Goal: Task Accomplishment & Management: Manage account settings

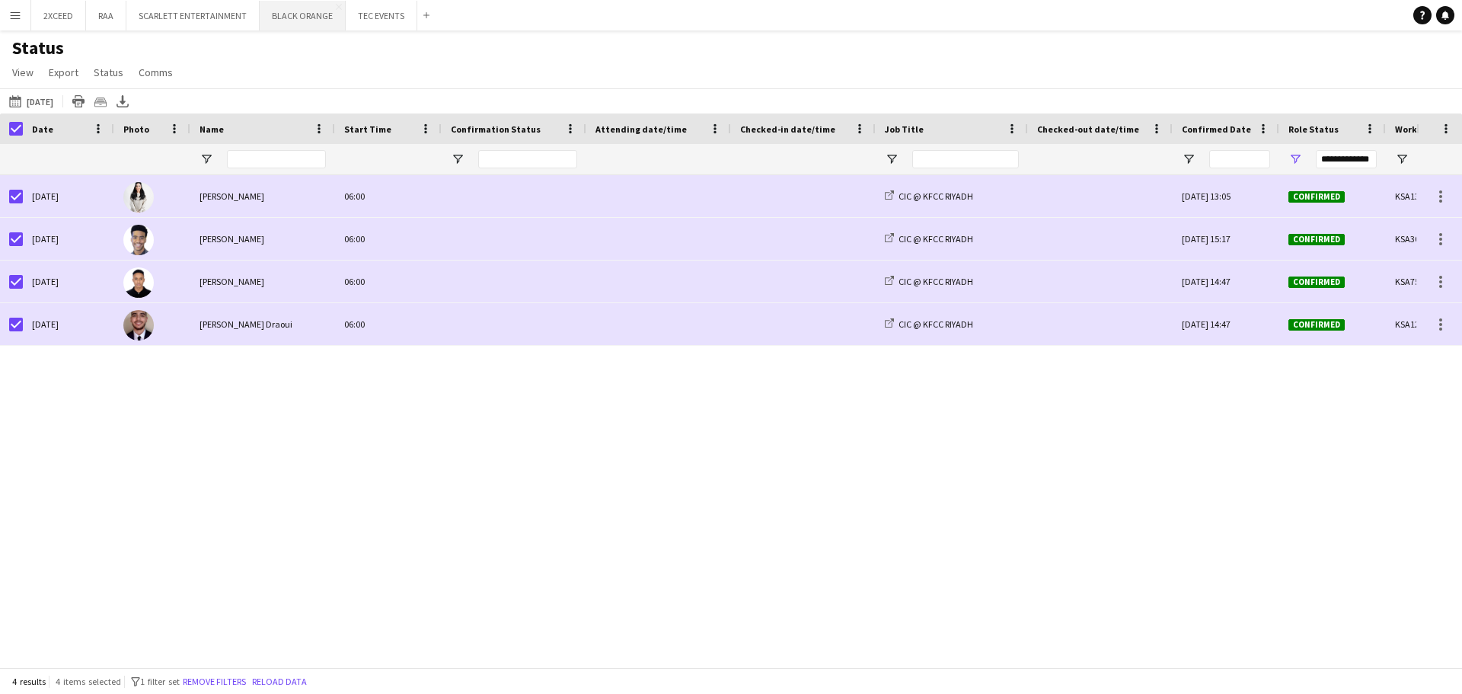
click at [282, 18] on button "BLACK ORANGE Close" at bounding box center [303, 16] width 86 height 30
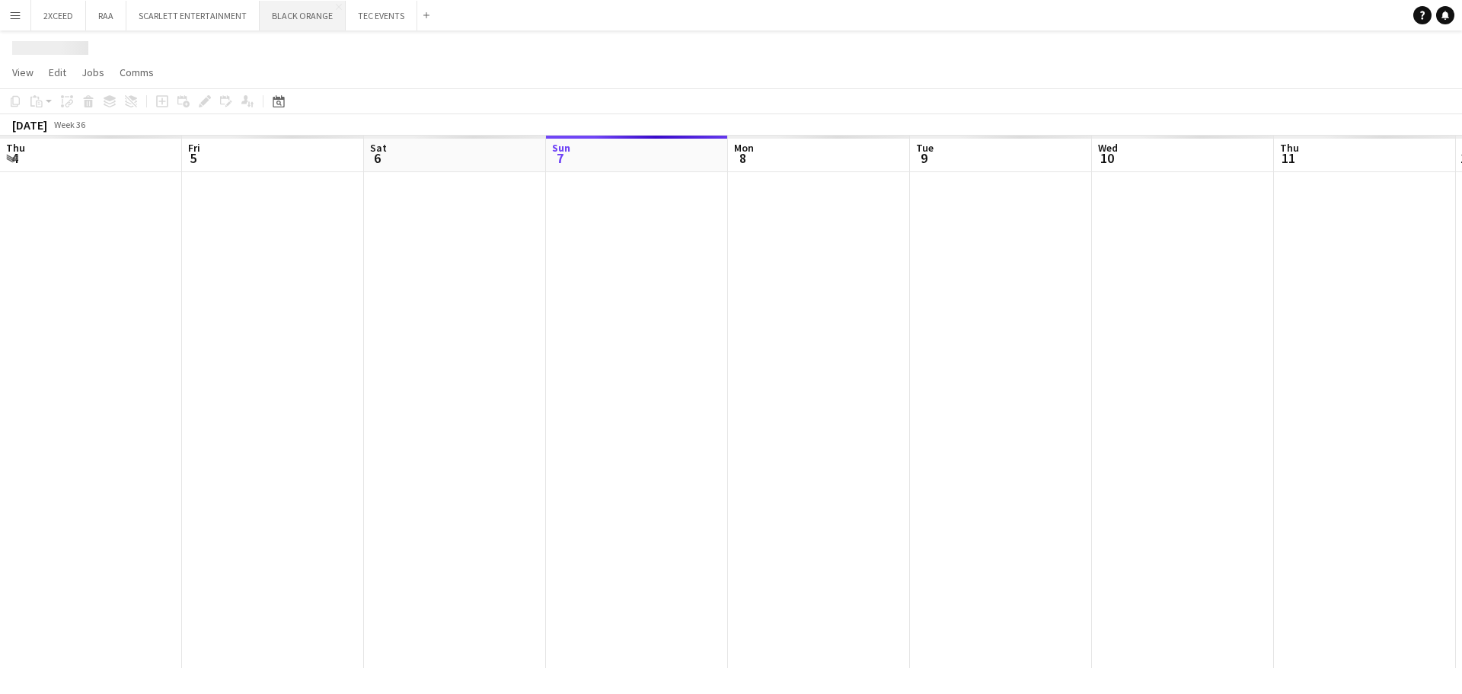
scroll to position [0, 364]
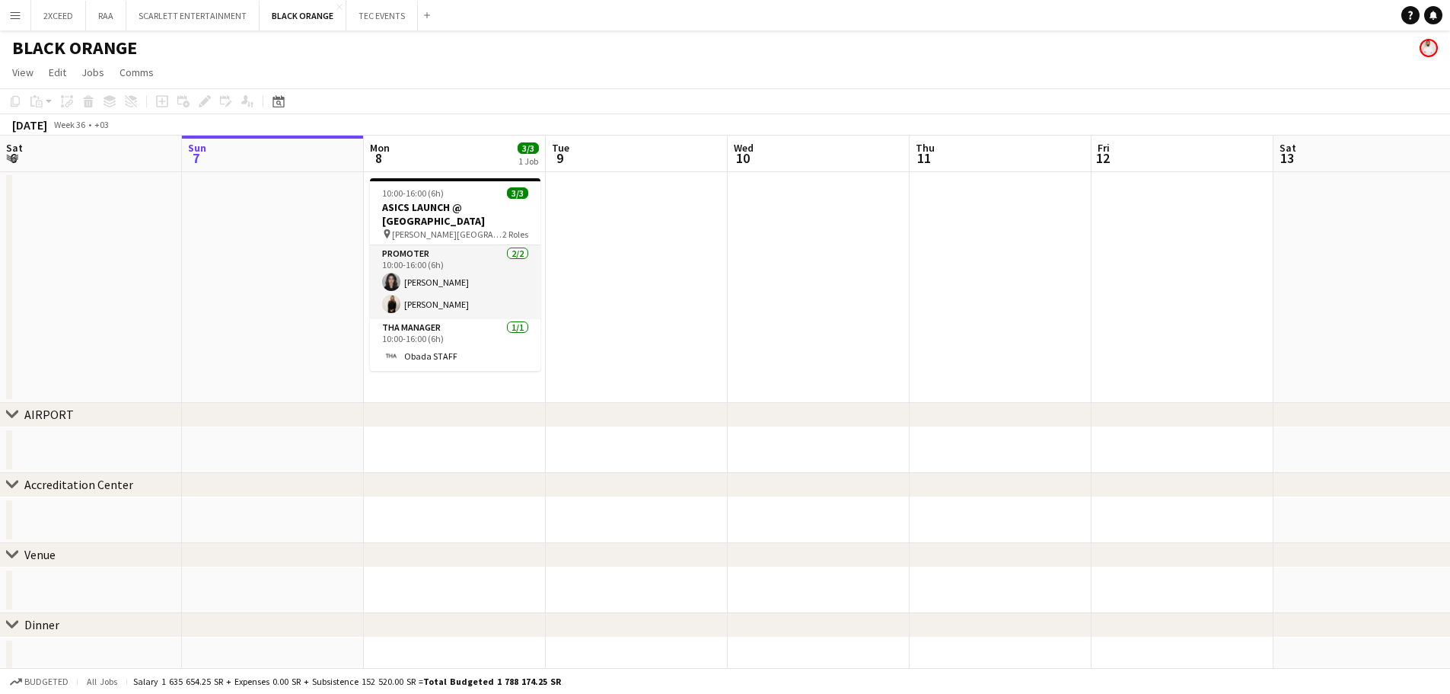
click at [8, 14] on button "Menu" at bounding box center [15, 15] width 30 height 30
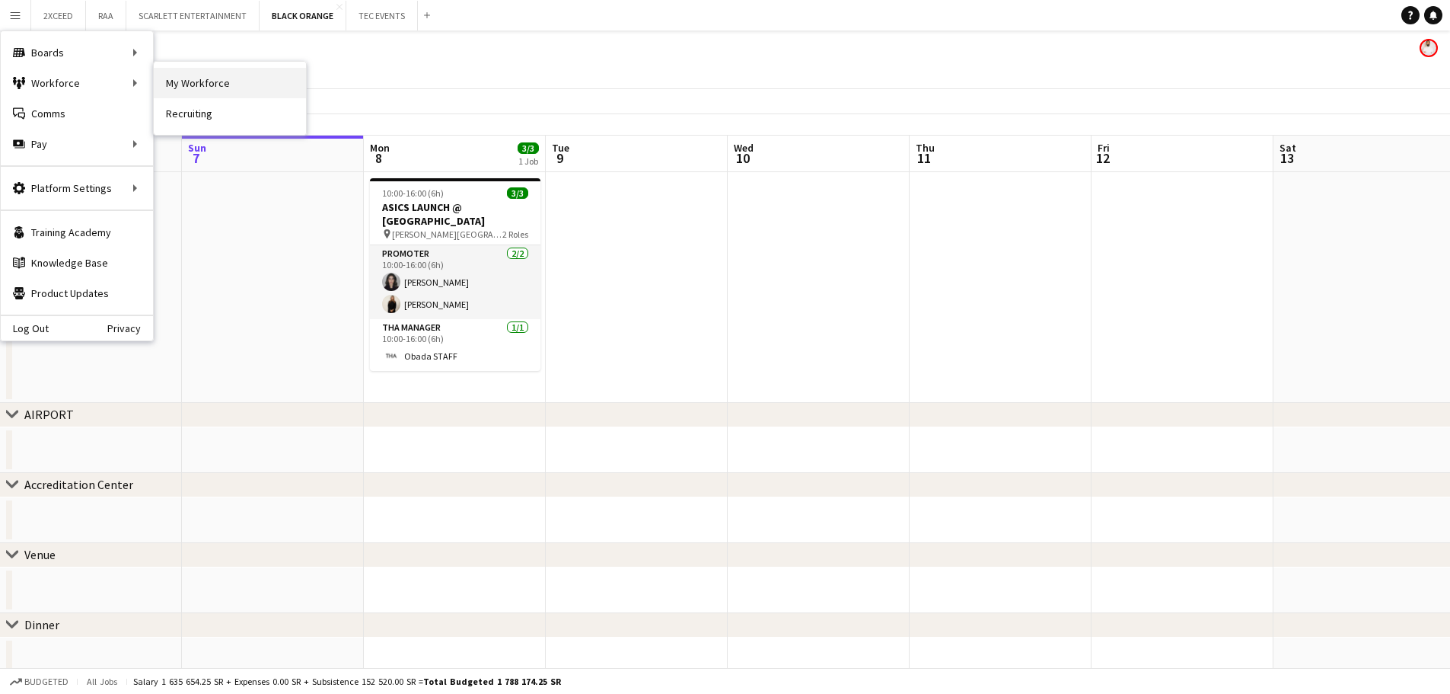
click at [192, 77] on link "My Workforce" at bounding box center [230, 83] width 152 height 30
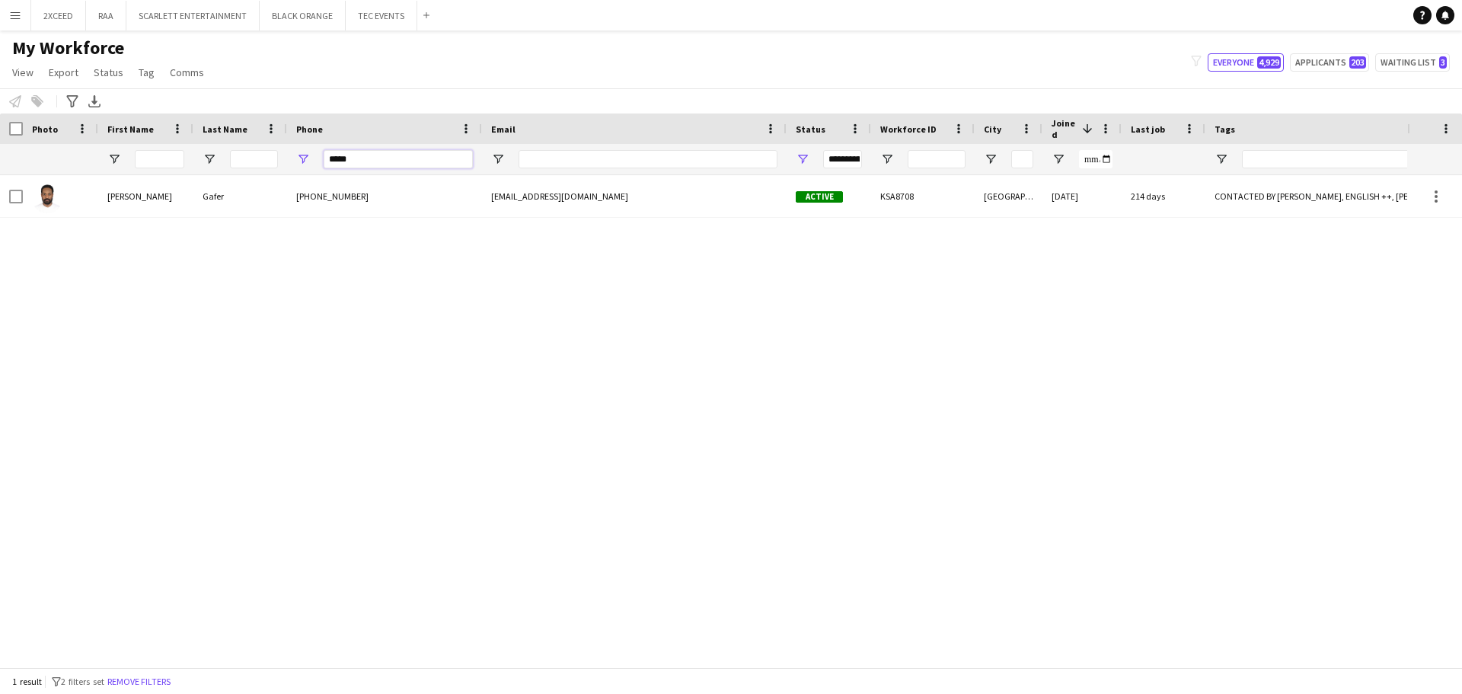
drag, startPoint x: 364, startPoint y: 162, endPoint x: 190, endPoint y: 161, distance: 173.6
click at [183, 168] on div "**********" at bounding box center [1042, 159] width 2085 height 30
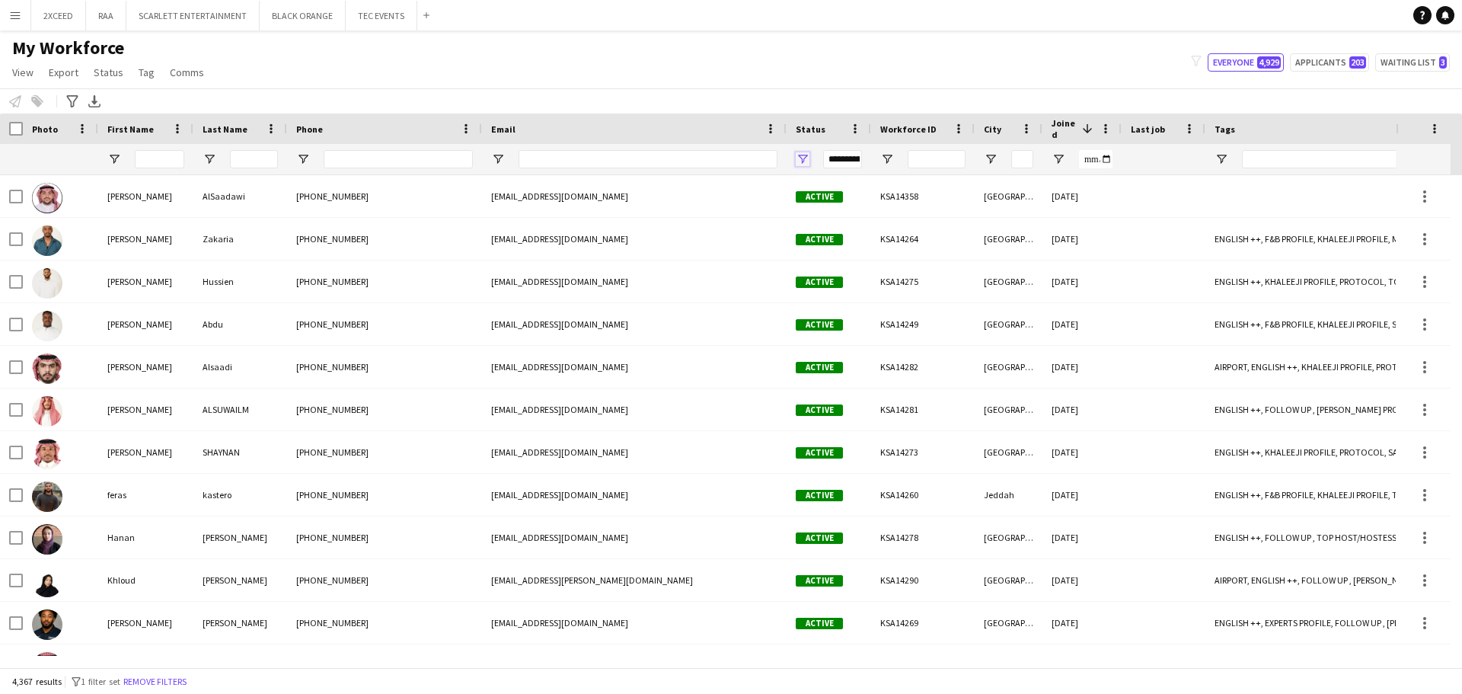
click at [803, 157] on span "Open Filter Menu" at bounding box center [803, 159] width 14 height 14
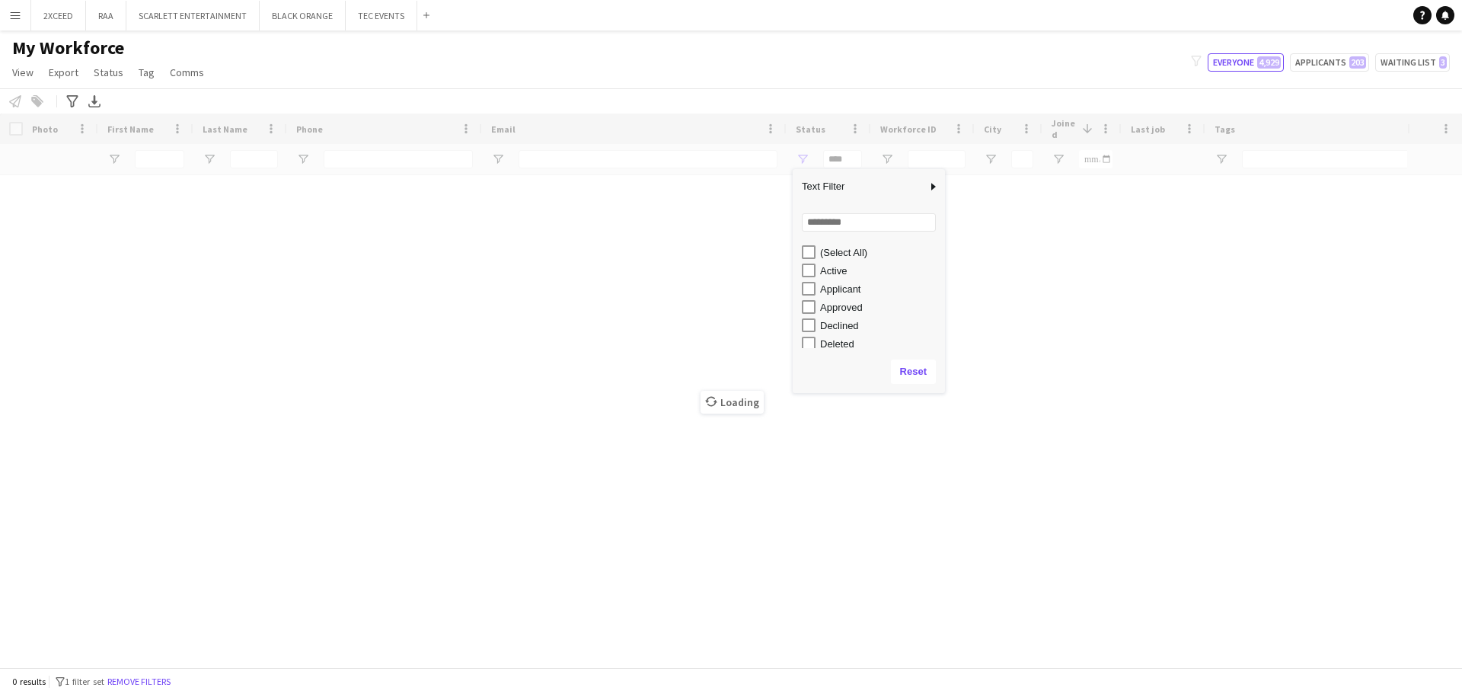
type input "**********"
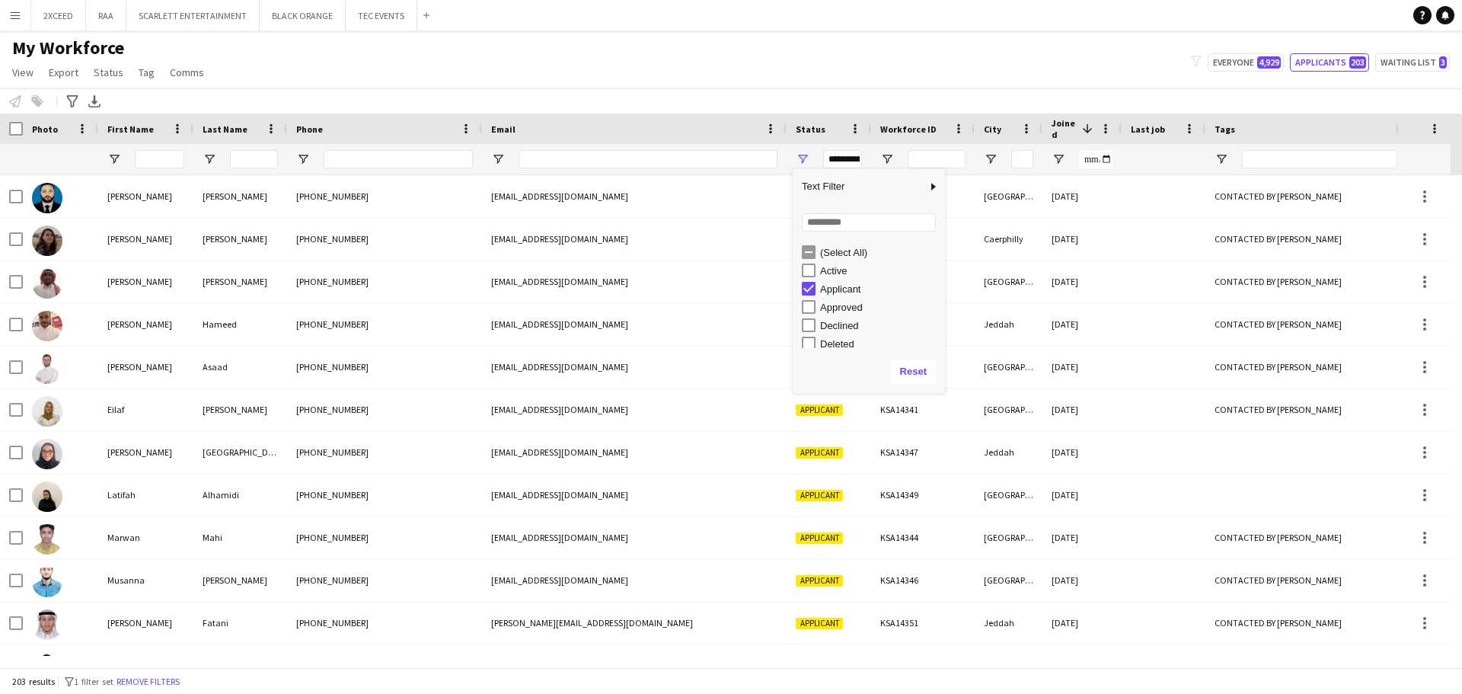
click at [972, 62] on div "My Workforce View Views Default view Basic Export View Full Name TAGS Test New …" at bounding box center [731, 63] width 1462 height 52
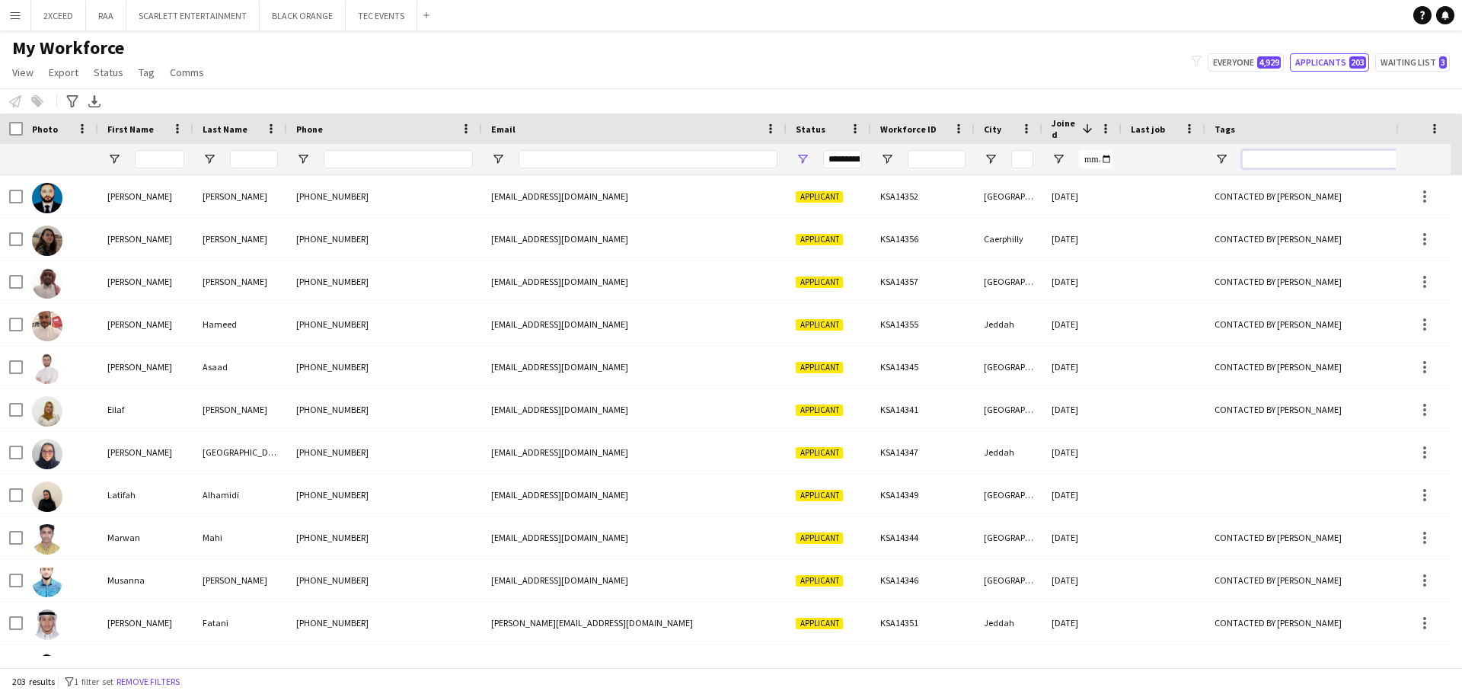
click at [972, 161] on input "Tags Filter Input" at bounding box center [1468, 159] width 453 height 18
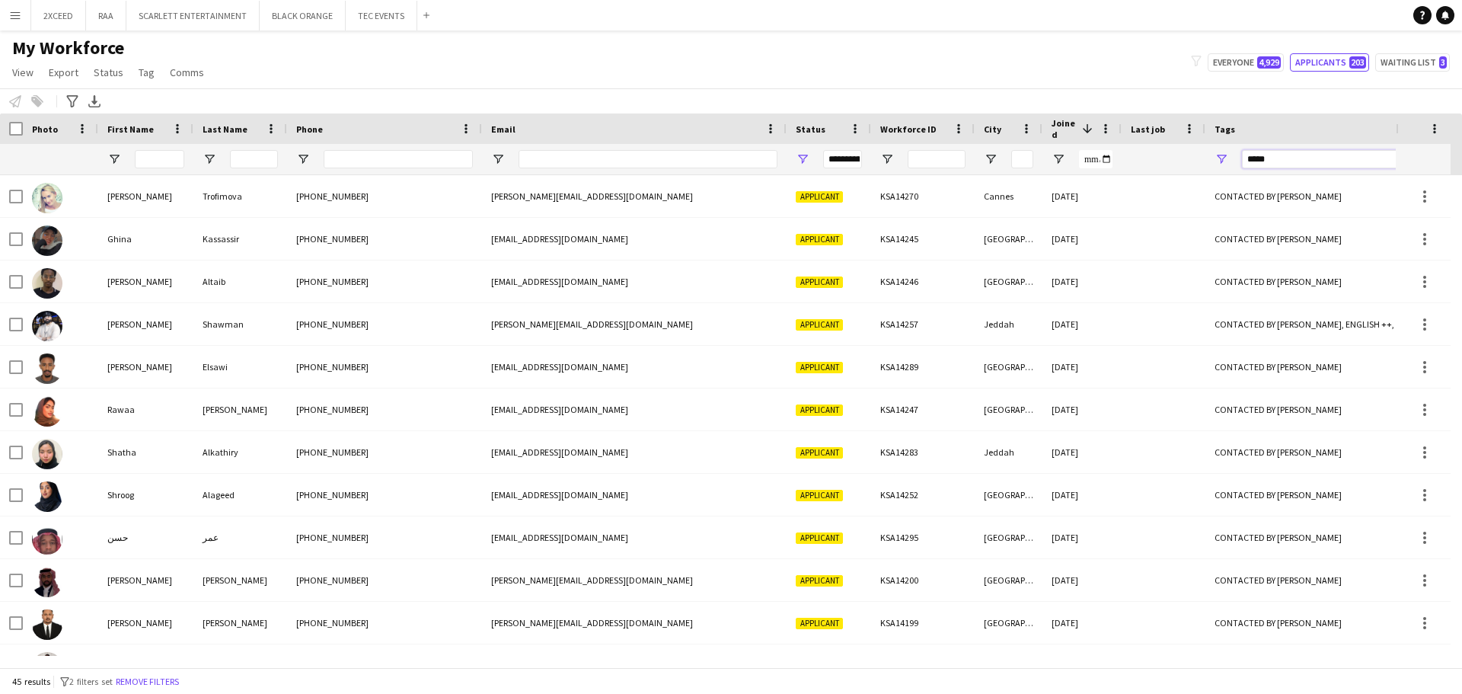
type input "*****"
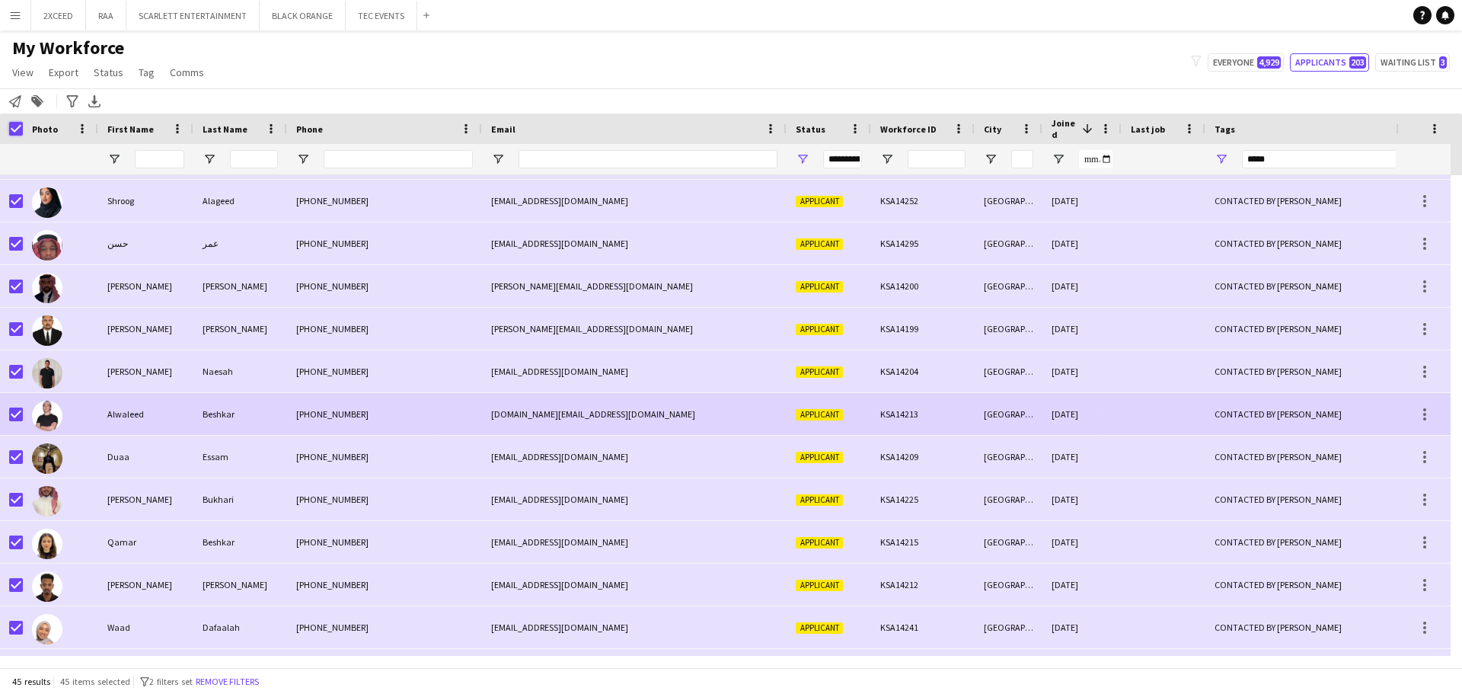
scroll to position [242, 0]
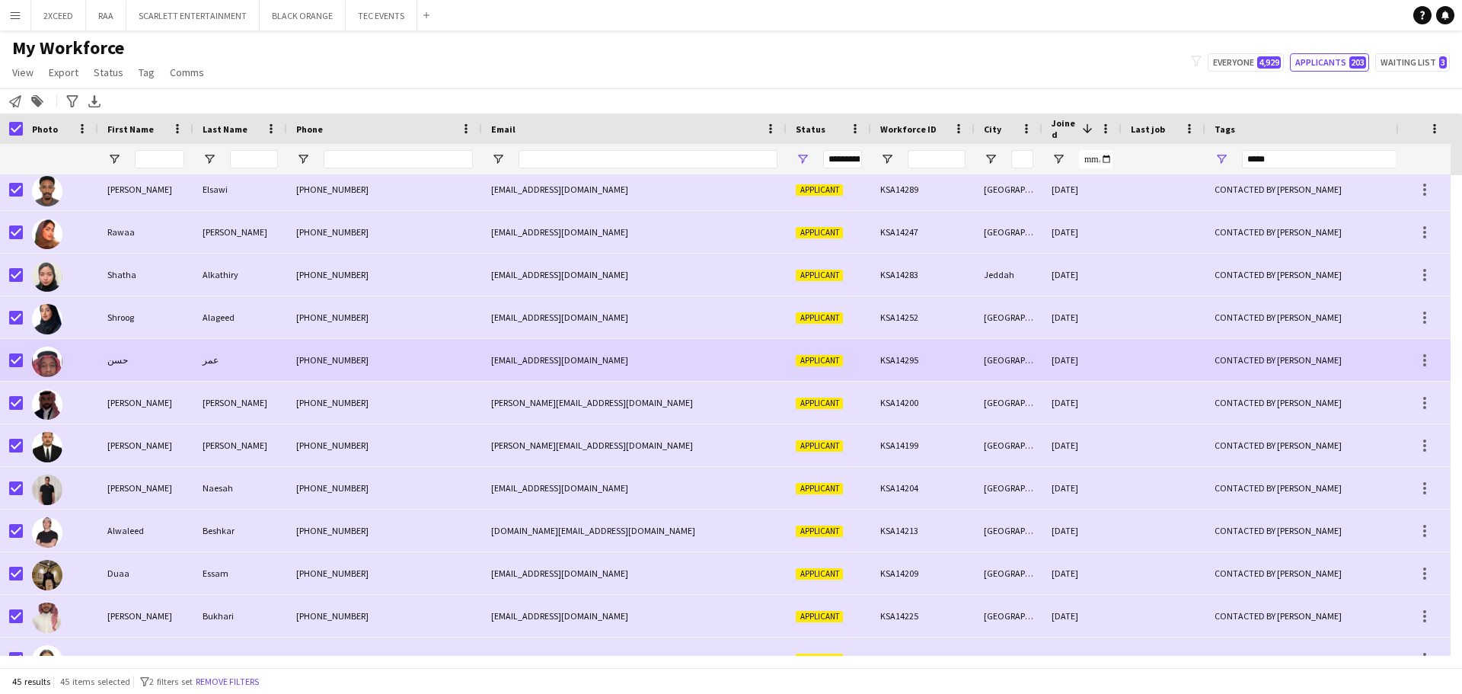
click at [343, 356] on div "[PHONE_NUMBER]" at bounding box center [384, 360] width 195 height 42
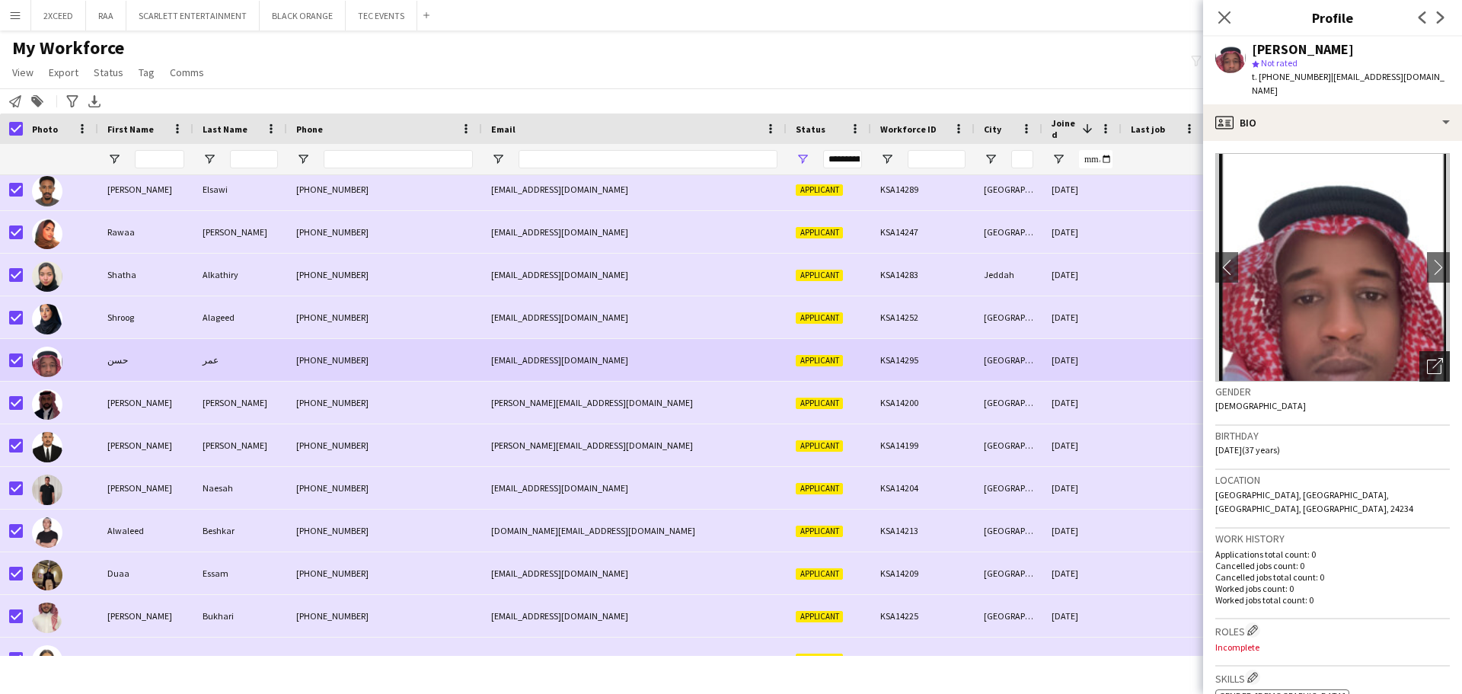
click at [972, 358] on icon "Open photos pop-in" at bounding box center [1435, 366] width 16 height 16
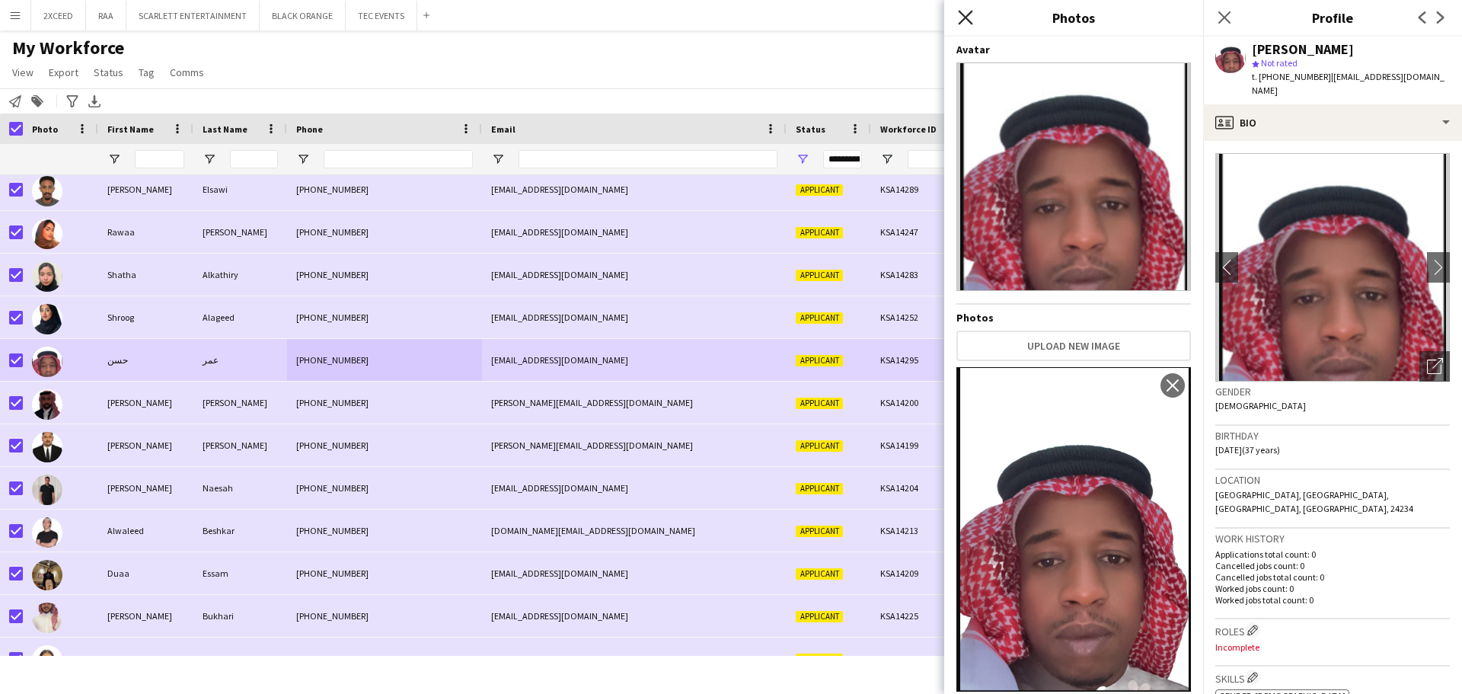
click at [960, 12] on icon at bounding box center [965, 17] width 14 height 14
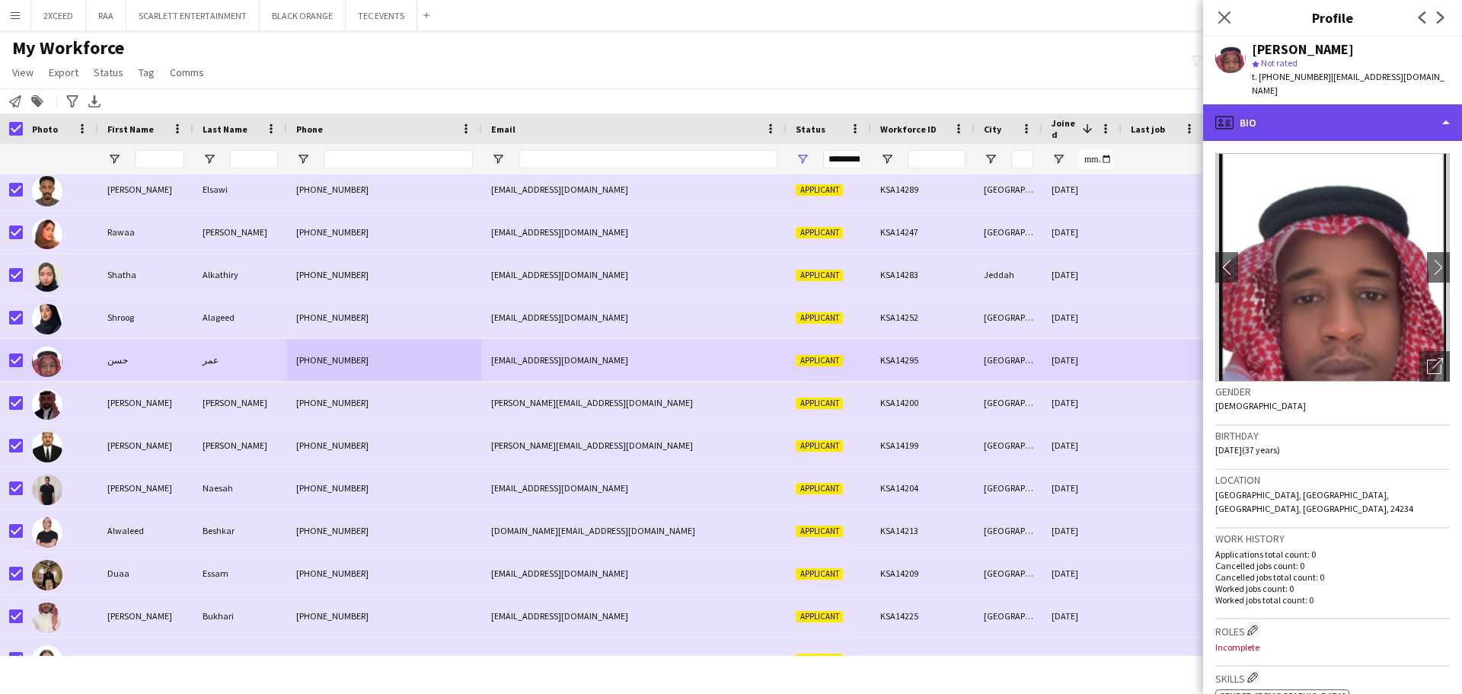
click at [972, 107] on div "profile Bio" at bounding box center [1332, 122] width 259 height 37
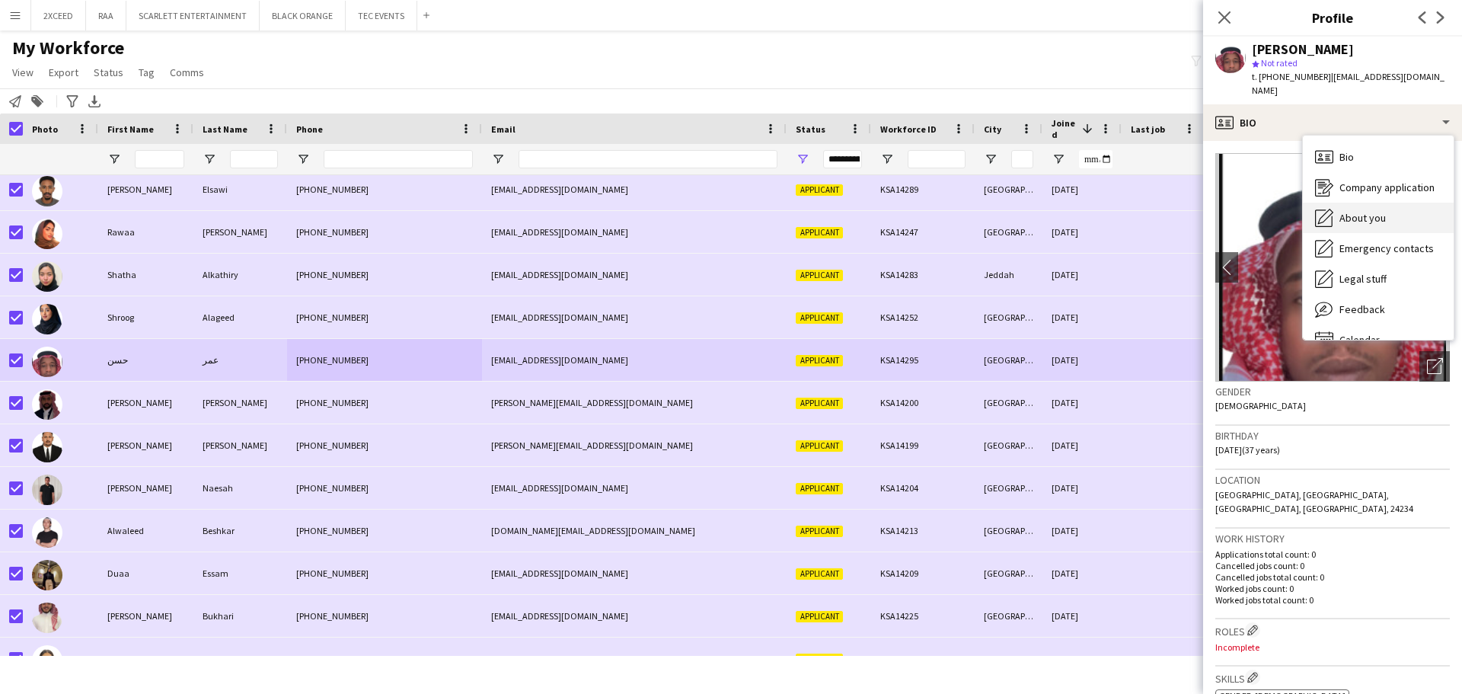
click at [972, 210] on div "About you About you" at bounding box center [1378, 218] width 151 height 30
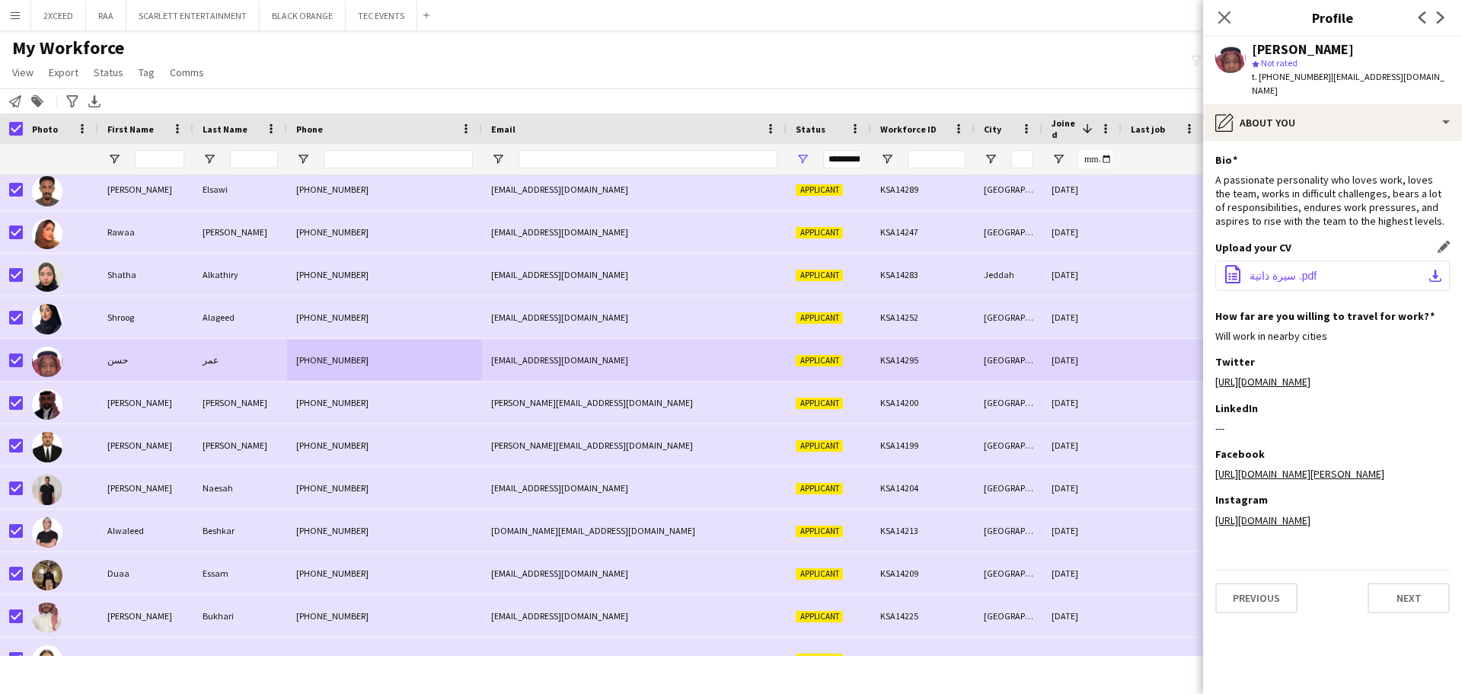
click at [972, 270] on app-icon "download-bottom" at bounding box center [1435, 276] width 12 height 12
